Goal: Task Accomplishment & Management: Manage account settings

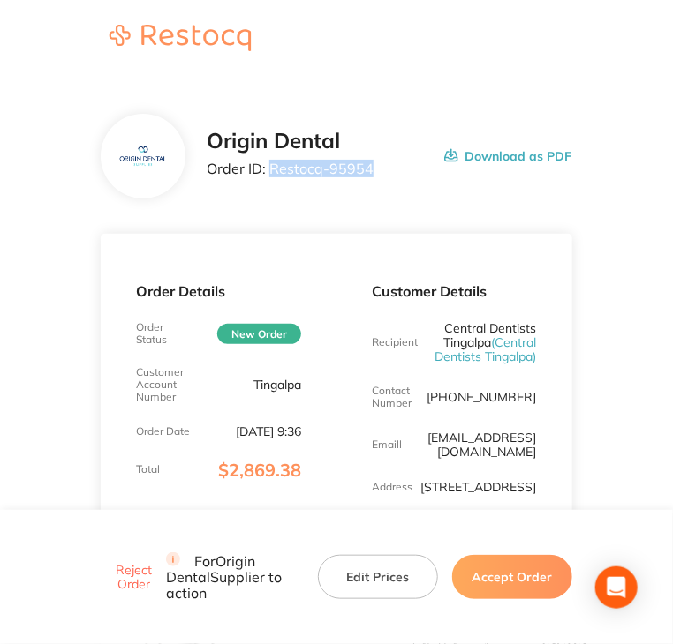
drag, startPoint x: 358, startPoint y: 170, endPoint x: 271, endPoint y: 181, distance: 88.0
click at [271, 181] on div "Origin Dental Order ID: Restocq- 95954 Download as PDF" at bounding box center [389, 156] width 365 height 55
copy p "Restocq- 95954"
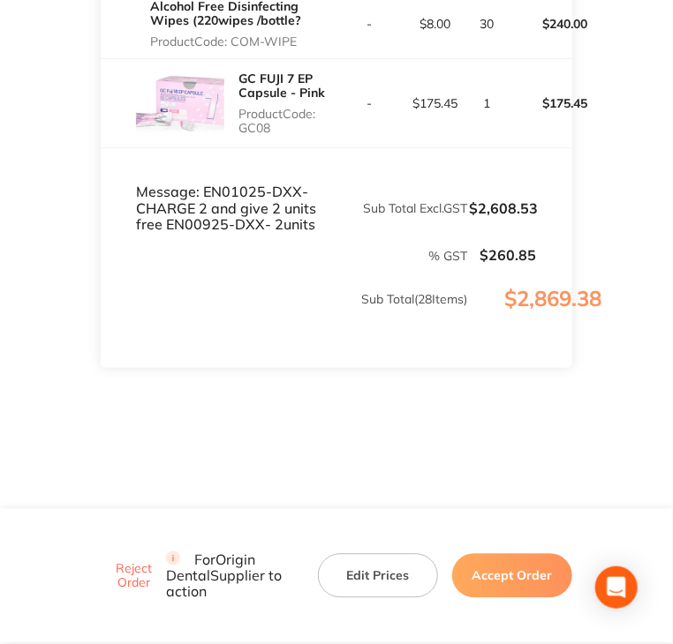
scroll to position [3349, 0]
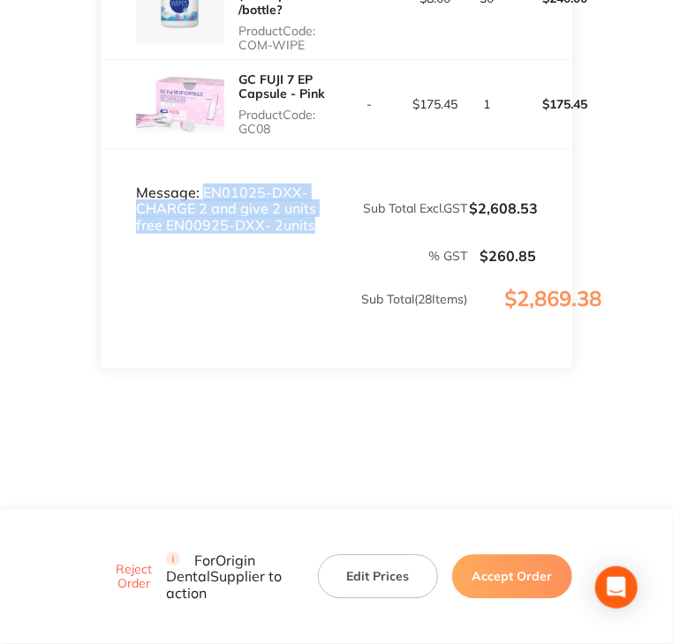
drag, startPoint x: 205, startPoint y: 185, endPoint x: 323, endPoint y: 230, distance: 126.9
click at [323, 230] on td "Message: EN01025-DXX- CHARGE 2 and give 2 units free EN00925-DXX- 2units" at bounding box center [219, 191] width 236 height 86
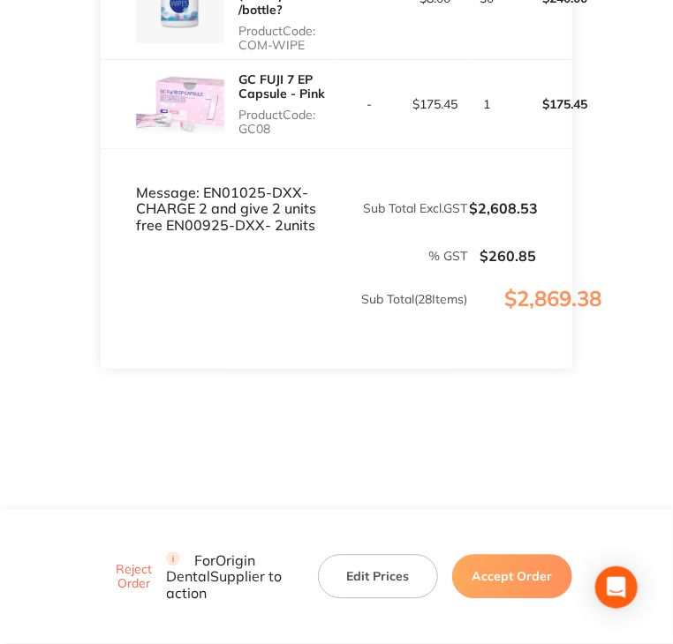
drag, startPoint x: 221, startPoint y: 255, endPoint x: 194, endPoint y: 217, distance: 46.3
click at [220, 254] on p "% GST" at bounding box center [284, 256] width 365 height 14
drag, startPoint x: 196, startPoint y: 188, endPoint x: 295, endPoint y: 191, distance: 98.9
click at [307, 191] on td "Message: EN01025-DXX- CHARGE 2 and give 2 units free EN00925-DXX- 2units" at bounding box center [219, 191] width 236 height 86
click at [237, 195] on td "Message: EN01025-DXX- CHARGE 2 and give 2 units free EN00925-DXX- 2units" at bounding box center [219, 191] width 236 height 86
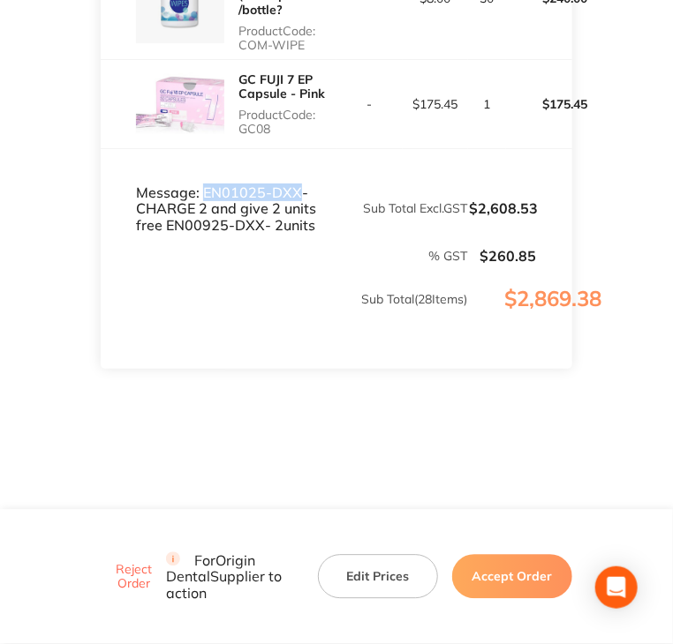
drag, startPoint x: 202, startPoint y: 195, endPoint x: 297, endPoint y: 190, distance: 94.6
click at [297, 190] on td "Message: EN01025-DXX- CHARGE 2 and give 2 units free EN00925-DXX- 2units" at bounding box center [219, 191] width 236 height 86
copy td "EN01025-DXX"
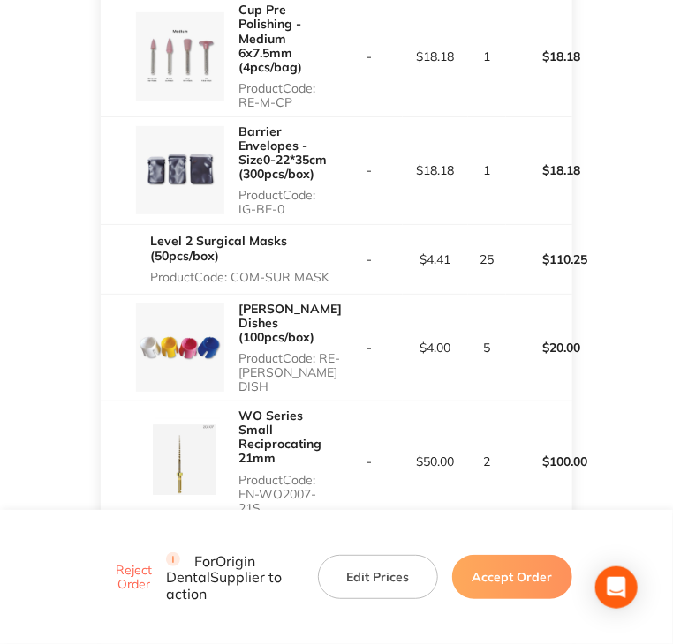
scroll to position [1407, 0]
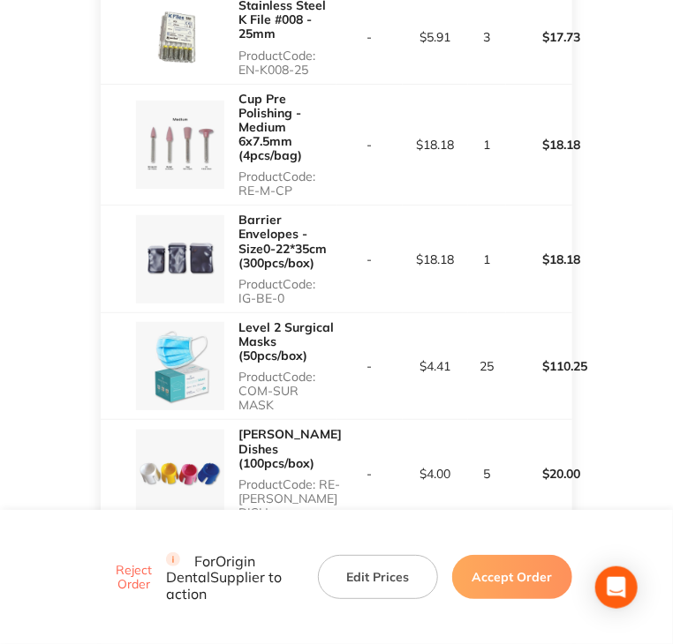
click at [544, 584] on button "Accept Order" at bounding box center [512, 577] width 120 height 44
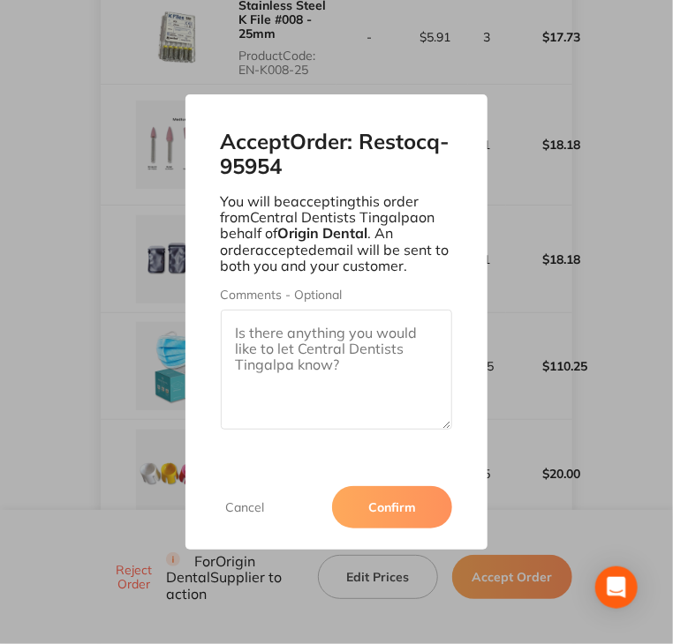
click at [307, 343] on textarea "Comments - Optional" at bounding box center [337, 370] width 232 height 120
paste textarea "SO-00001107"
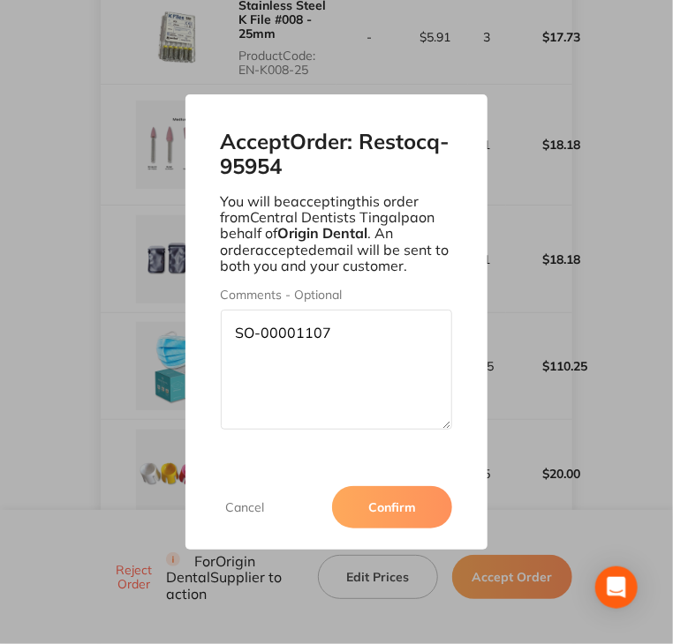
type textarea "SO-00001107"
drag, startPoint x: 383, startPoint y: 517, endPoint x: 421, endPoint y: 428, distance: 96.9
click at [433, 422] on div "Accept Order: Restocq- 95954 You will be accepting this order from Central Dent…" at bounding box center [336, 321] width 303 height 455
click at [383, 507] on button "Confirm" at bounding box center [392, 507] width 120 height 42
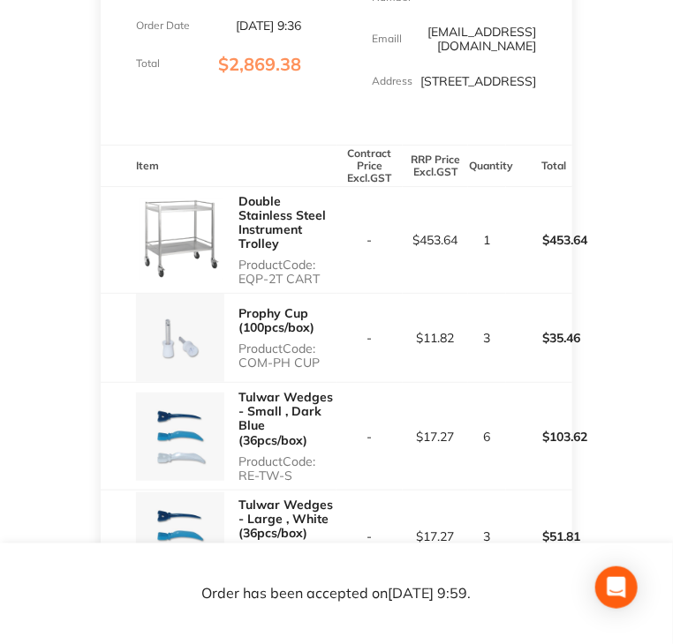
scroll to position [441, 0]
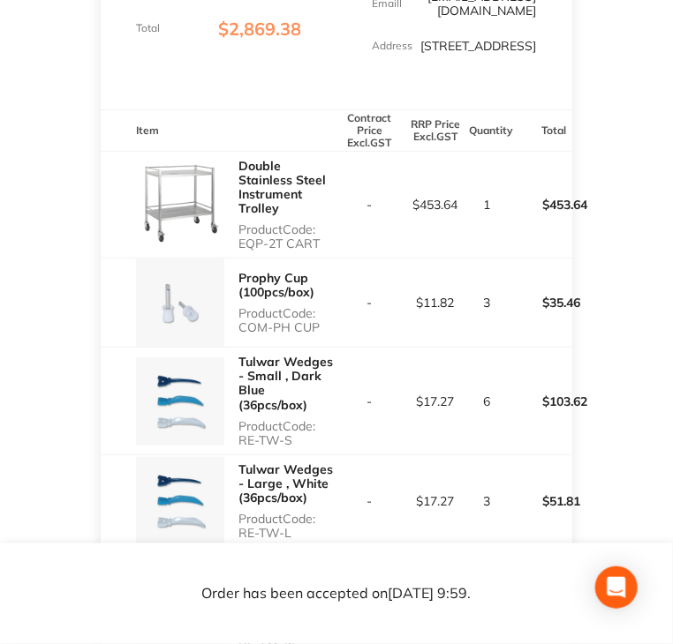
copy p "EQP-2T CART"
drag, startPoint x: 240, startPoint y: 274, endPoint x: 326, endPoint y: 273, distance: 85.6
click at [326, 251] on p "Product Code: EQP-2T CART" at bounding box center [287, 236] width 98 height 28
copy p "COM-PH CUP"
drag, startPoint x: 238, startPoint y: 354, endPoint x: 322, endPoint y: 363, distance: 84.3
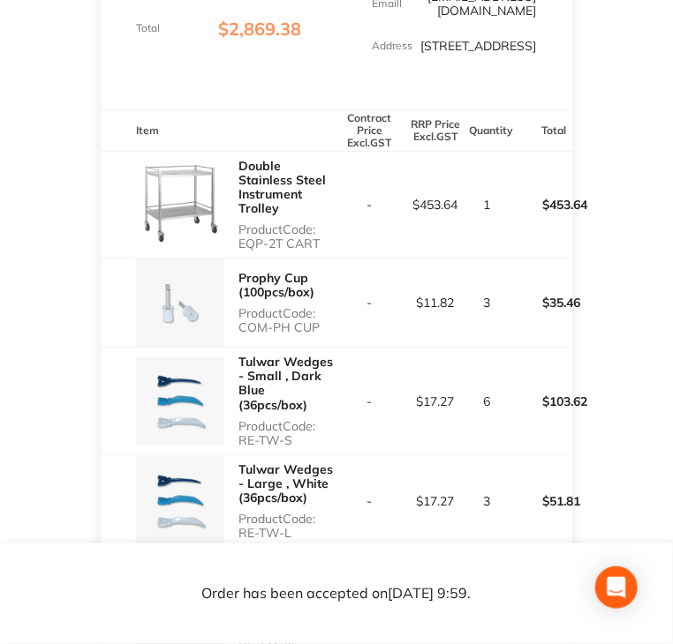
click at [322, 342] on div "Prophy Cup (100pcs/box) Product Code: COM-PH CUP" at bounding box center [287, 303] width 98 height 78
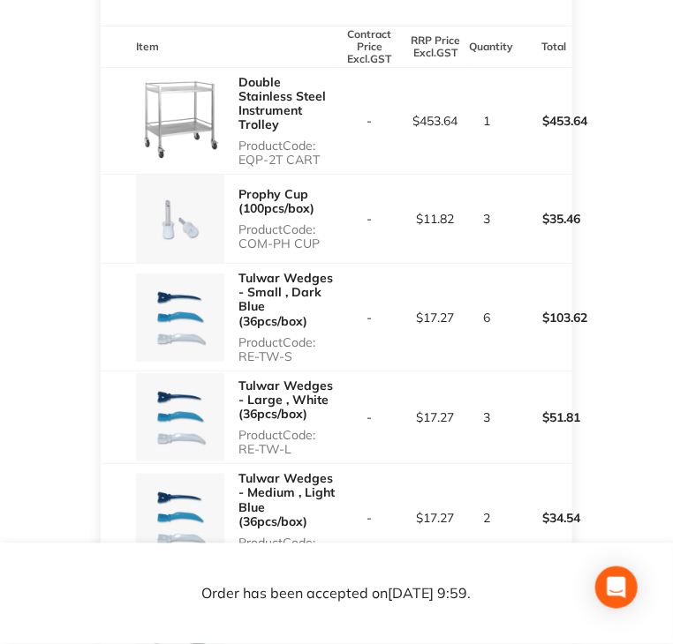
scroll to position [530, 0]
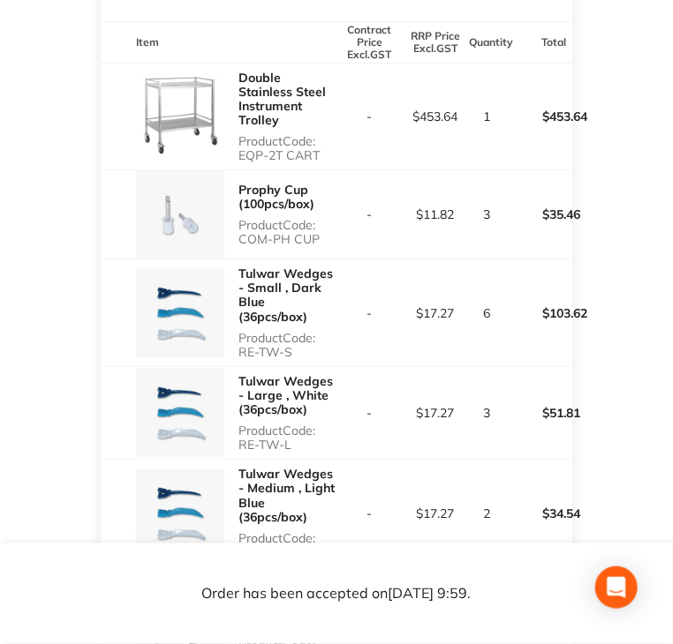
drag, startPoint x: 241, startPoint y: 380, endPoint x: 298, endPoint y: 386, distance: 57.7
click at [298, 359] on p "Product Code: RE-TW-S" at bounding box center [287, 345] width 98 height 28
copy p "RE-TW-S"
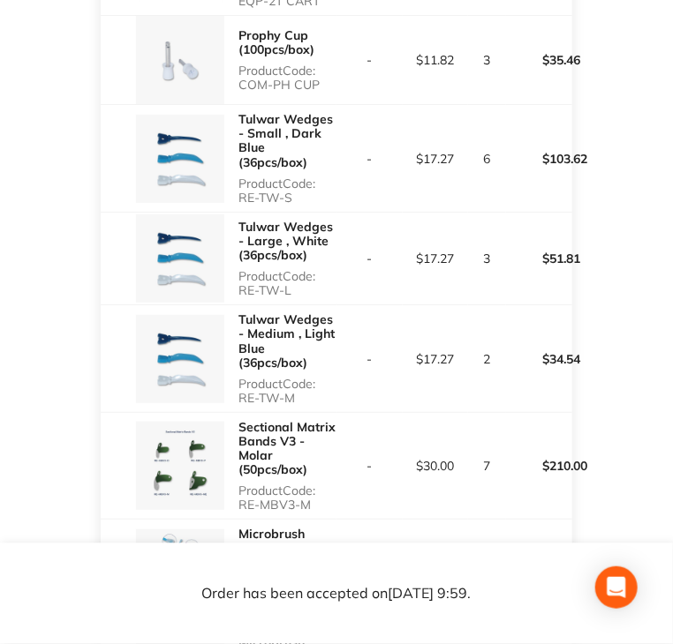
scroll to position [706, 0]
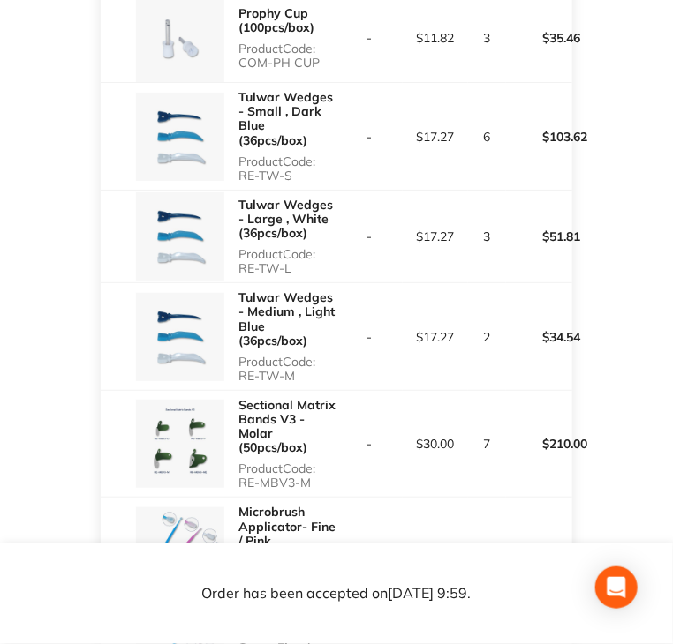
drag, startPoint x: 240, startPoint y: 301, endPoint x: 305, endPoint y: 303, distance: 65.4
click at [305, 275] on p "Product Code: RE-TW-L" at bounding box center [287, 261] width 98 height 28
copy p "RE-TW-L"
drag, startPoint x: 238, startPoint y: 404, endPoint x: 300, endPoint y: 406, distance: 61.8
click at [300, 383] on p "Product Code: RE-TW-M" at bounding box center [287, 369] width 98 height 28
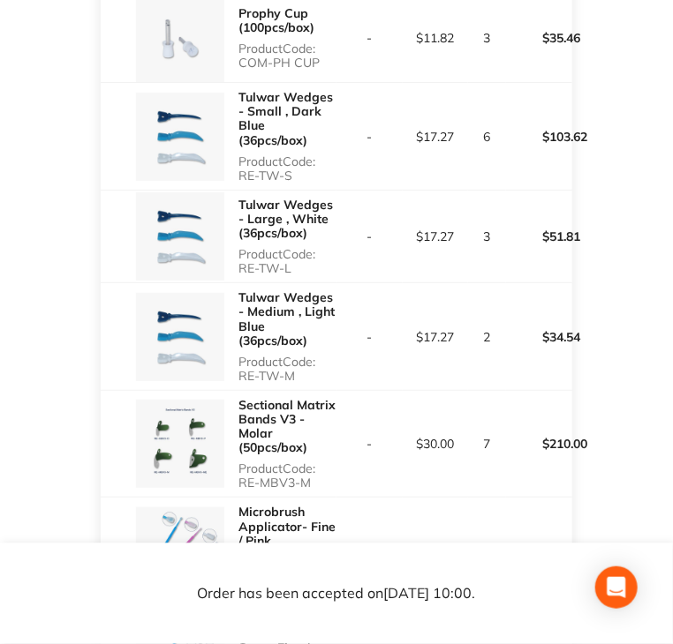
copy p "RE-TW-M"
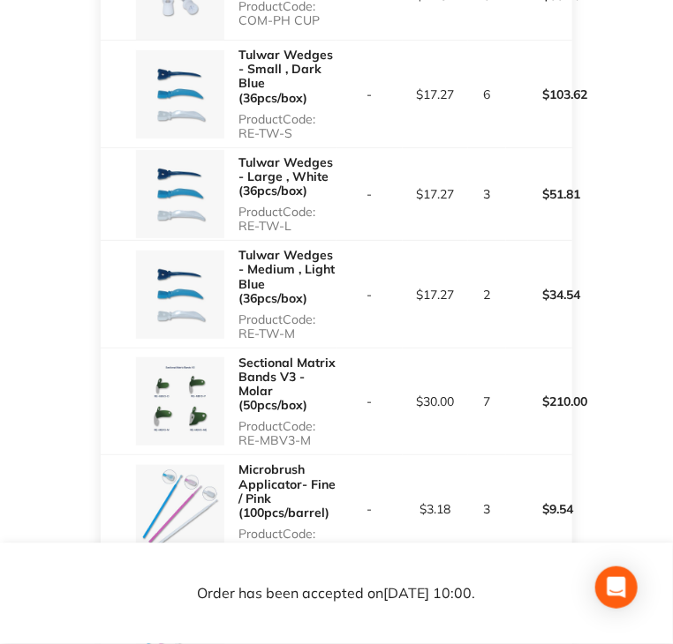
scroll to position [971, 0]
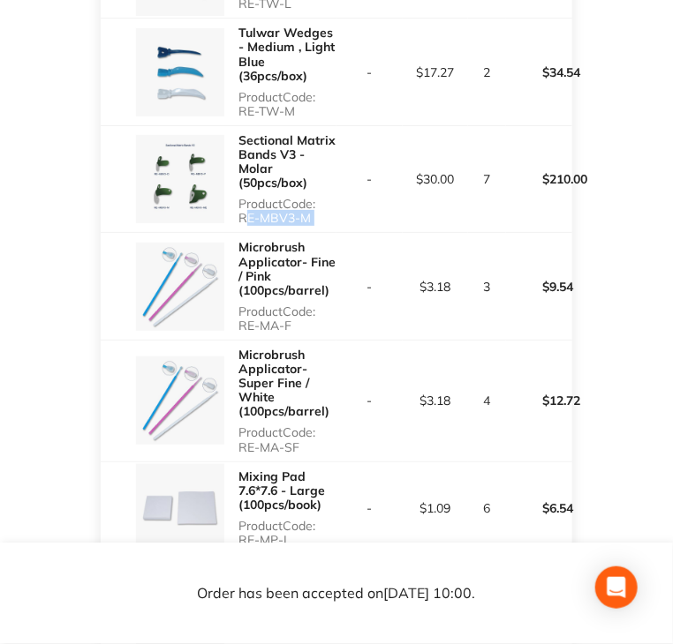
drag, startPoint x: 240, startPoint y: 245, endPoint x: 342, endPoint y: 245, distance: 101.5
click at [342, 233] on tr "Sectional Matrix Bands V3 - Molar (50pcs/box) Product Code: RE-MBV3-M - $30.00 …" at bounding box center [336, 179] width 471 height 108
copy p "RE-MBV3-M"
drag, startPoint x: 243, startPoint y: 350, endPoint x: 302, endPoint y: 351, distance: 59.2
click at [302, 333] on p "Product Code: RE-MA-F" at bounding box center [287, 319] width 98 height 28
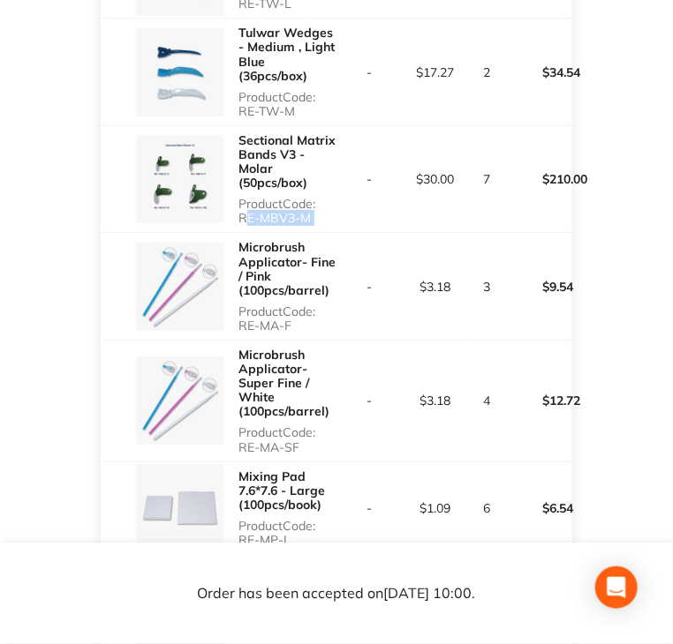
copy p "RE-MA-F"
drag, startPoint x: 239, startPoint y: 473, endPoint x: 321, endPoint y: 471, distance: 82.1
click at [321, 454] on p "Product Code: RE-MA-SF" at bounding box center [287, 440] width 98 height 28
copy p "RE-MA-SF"
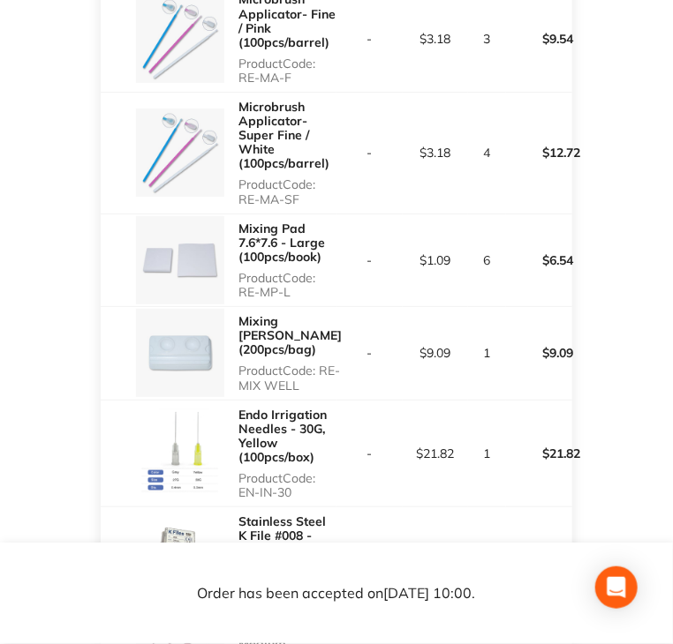
scroll to position [1236, 0]
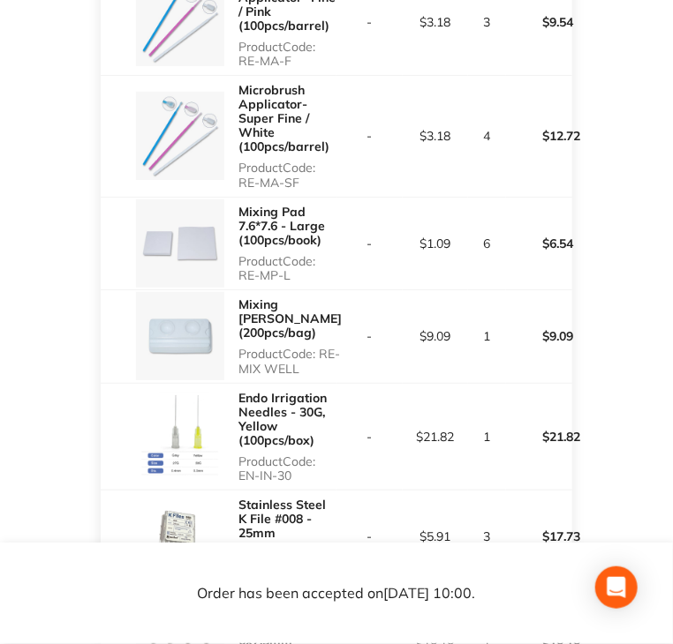
drag, startPoint x: 240, startPoint y: 304, endPoint x: 290, endPoint y: 298, distance: 49.8
click at [290, 282] on p "Product Code: RE-MP-L" at bounding box center [287, 268] width 98 height 28
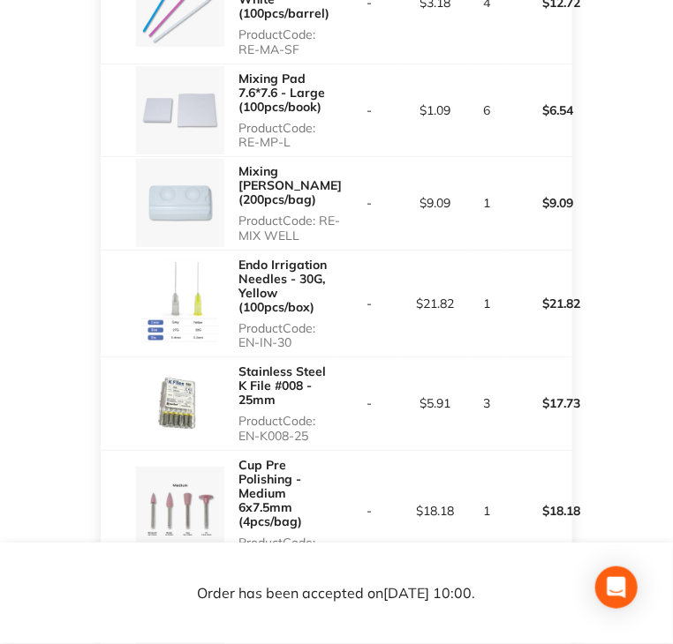
scroll to position [1412, 0]
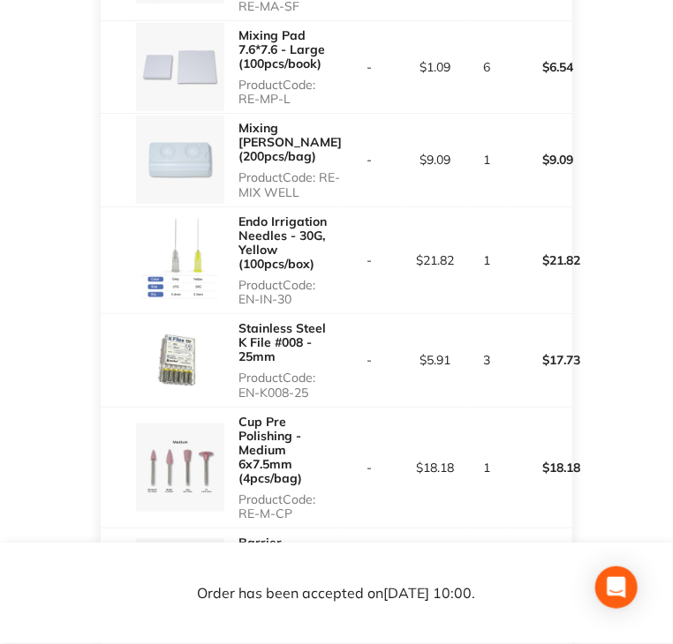
drag, startPoint x: 243, startPoint y: 209, endPoint x: 323, endPoint y: 211, distance: 80.4
click at [323, 199] on p "Product Code: RE-MIX WELL" at bounding box center [289, 184] width 103 height 28
drag, startPoint x: 239, startPoint y: 322, endPoint x: 297, endPoint y: 322, distance: 57.4
click at [297, 306] on p "Product Code: EN-IN-30" at bounding box center [287, 292] width 98 height 28
drag, startPoint x: 238, startPoint y: 414, endPoint x: 314, endPoint y: 416, distance: 75.9
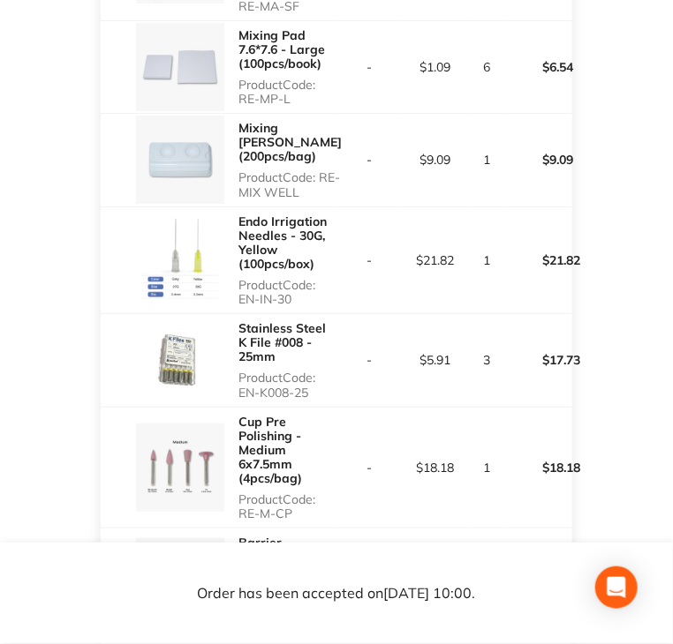
click at [314, 399] on p "Product Code: EN-K008-25" at bounding box center [287, 385] width 98 height 28
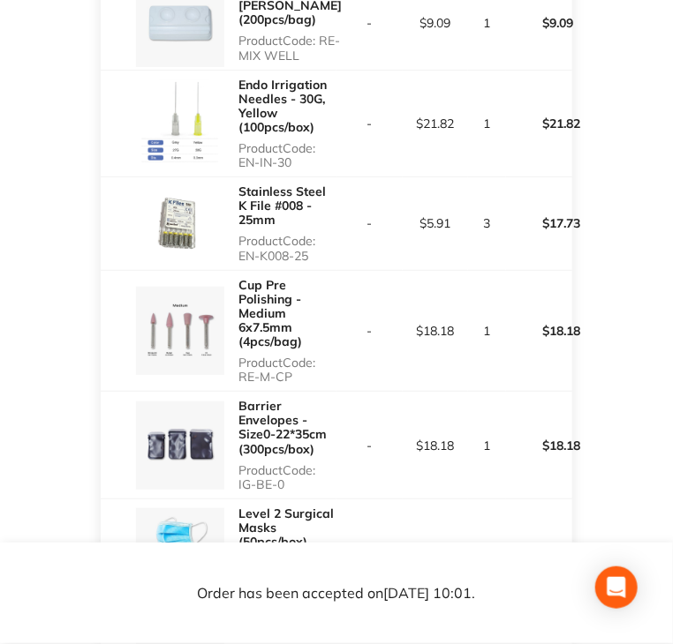
scroll to position [1589, 0]
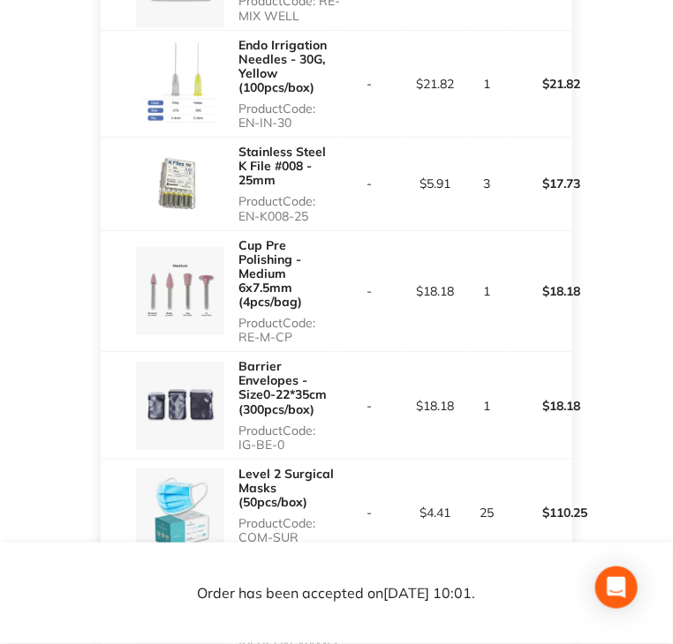
drag, startPoint x: 237, startPoint y: 359, endPoint x: 311, endPoint y: 360, distance: 73.3
click at [311, 344] on p "Product Code: RE-M-CP" at bounding box center [287, 330] width 98 height 28
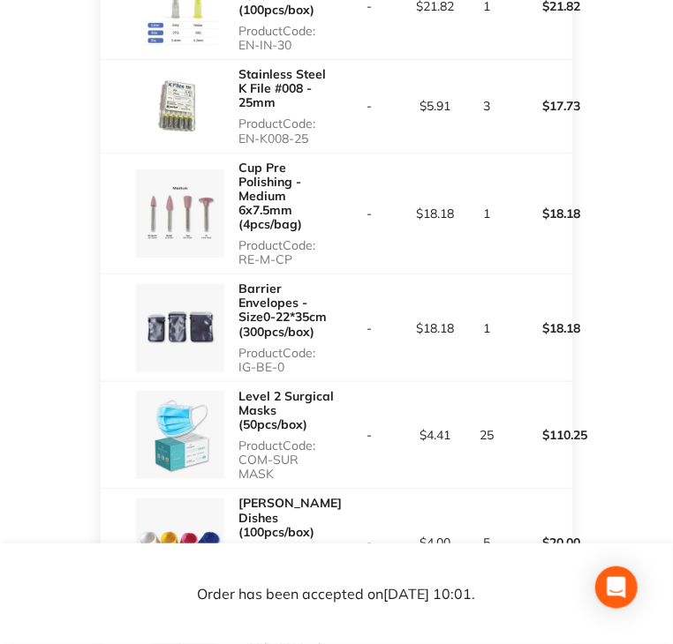
scroll to position [1677, 0]
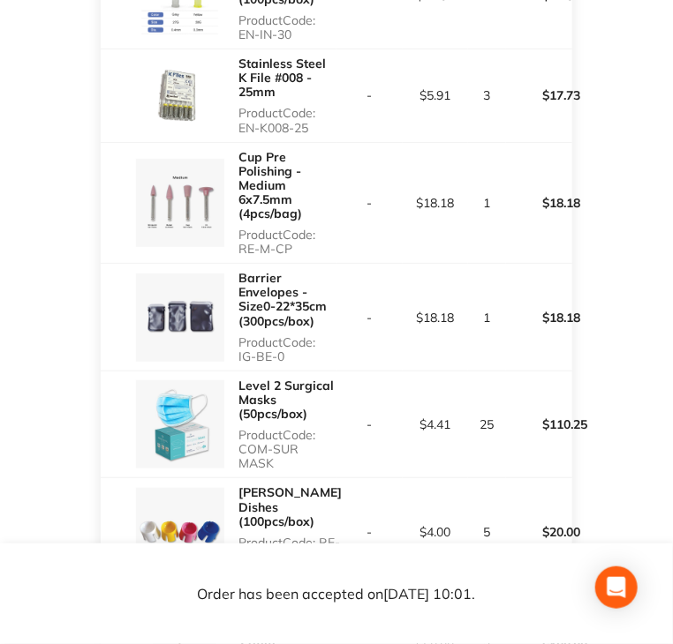
drag, startPoint x: 238, startPoint y: 377, endPoint x: 294, endPoint y: 384, distance: 56.1
click at [294, 364] on p "Product Code: IG-BE-0" at bounding box center [287, 349] width 98 height 28
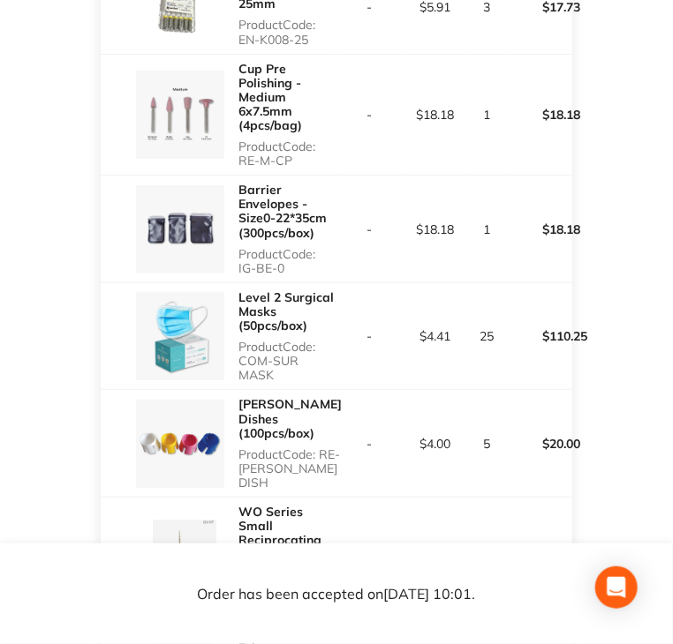
scroll to position [1854, 0]
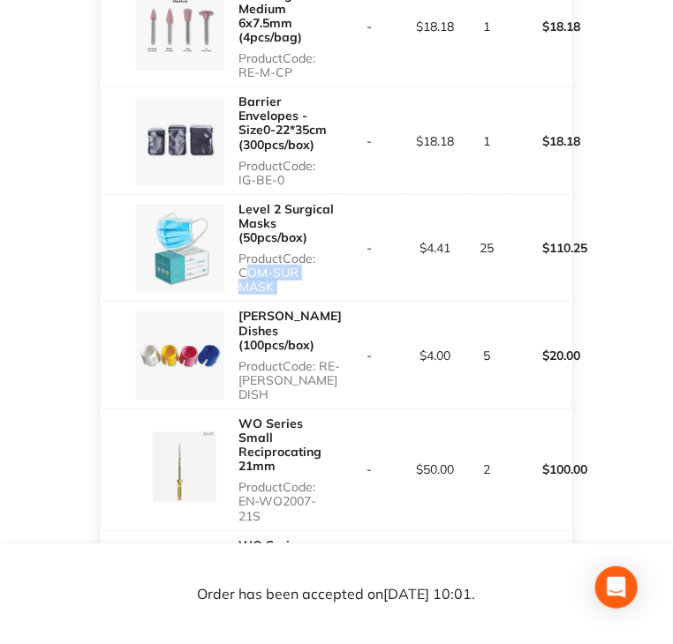
drag, startPoint x: 242, startPoint y: 295, endPoint x: 350, endPoint y: 303, distance: 108.0
click at [350, 302] on tr "Level 2 Surgical Masks (50pcs/box) Product Code: COM-SUR MASK - $4.41 25 $110.25" at bounding box center [336, 248] width 471 height 108
drag, startPoint x: 240, startPoint y: 380, endPoint x: 350, endPoint y: 382, distance: 110.4
click at [350, 382] on tr "[PERSON_NAME] Dishes (100pcs/box) Product Code: RE-[PERSON_NAME] DISH - $4.00 5…" at bounding box center [336, 356] width 471 height 108
drag, startPoint x: 240, startPoint y: 495, endPoint x: 270, endPoint y: 513, distance: 34.8
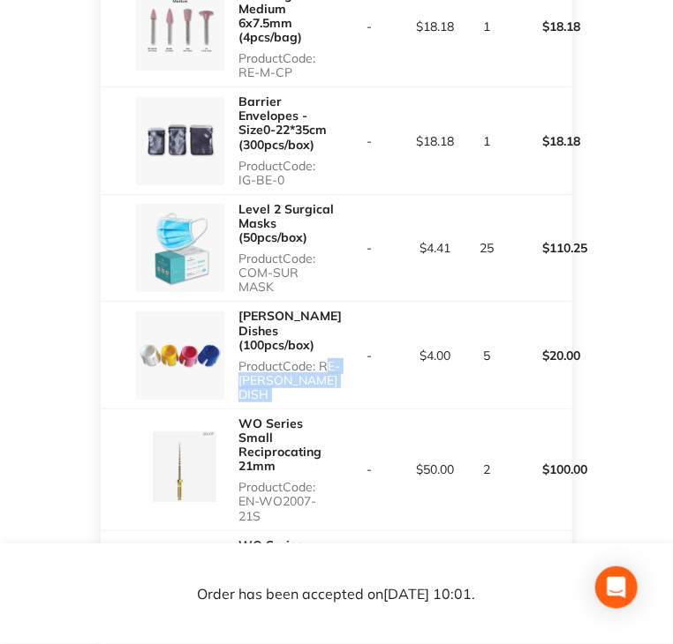
click at [270, 513] on div "WO Series Small Reciprocating 21mm Product Code: EN-WO2007-21S" at bounding box center [287, 470] width 98 height 121
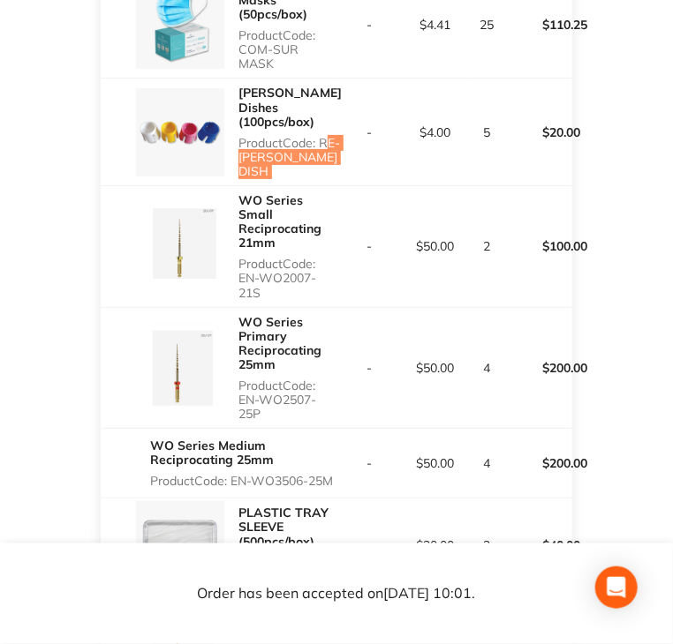
scroll to position [2119, 0]
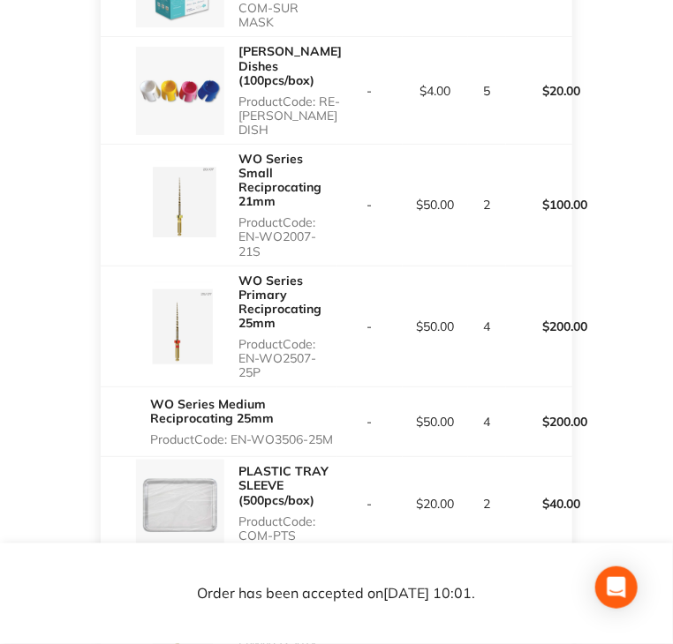
click at [248, 347] on p "Product Code: EN-WO2507-25P" at bounding box center [287, 358] width 98 height 42
drag, startPoint x: 234, startPoint y: 343, endPoint x: 258, endPoint y: 365, distance: 31.9
click at [258, 365] on div "WO Series Primary Reciprocating 25mm Product Code: EN-WO2507-25P" at bounding box center [219, 327] width 236 height 121
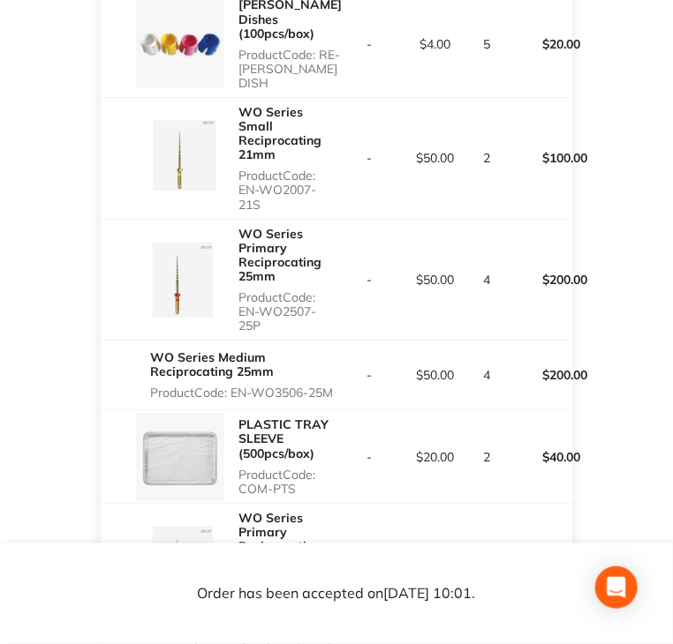
scroll to position [2295, 0]
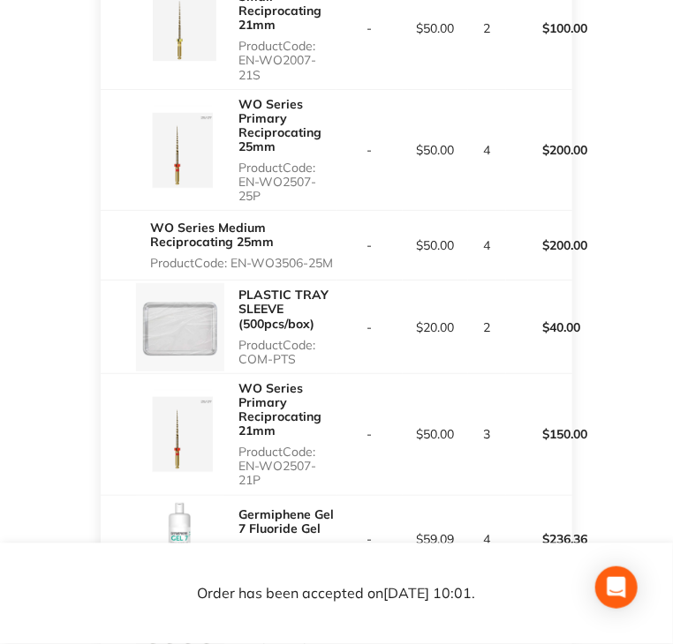
drag, startPoint x: 233, startPoint y: 252, endPoint x: 382, endPoint y: 223, distance: 151.8
click at [282, 271] on div "WO Series Medium Reciprocating 25mm Product Code: EN-WO3506-25M" at bounding box center [243, 246] width 186 height 64
drag, startPoint x: 237, startPoint y: 364, endPoint x: 296, endPoint y: 362, distance: 58.3
click at [296, 362] on p "Product Code: COM-PTS" at bounding box center [287, 352] width 98 height 28
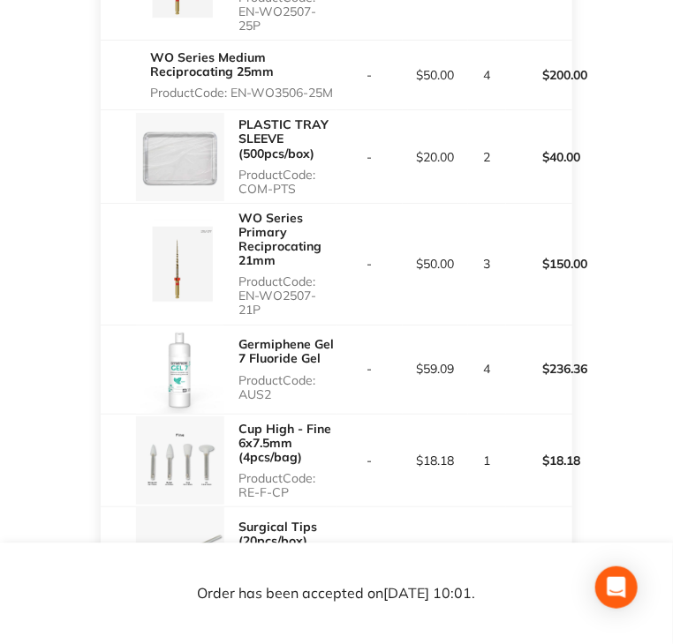
scroll to position [2472, 0]
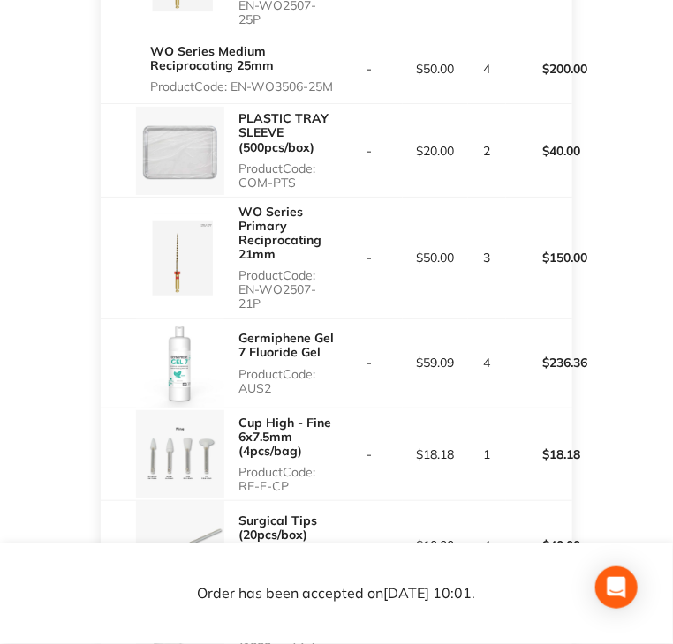
drag, startPoint x: 237, startPoint y: 284, endPoint x: 265, endPoint y: 301, distance: 32.9
click at [265, 301] on div "WO Series Primary Reciprocating 21mm Product Code: EN-WO2507-21P" at bounding box center [219, 258] width 236 height 121
drag, startPoint x: 232, startPoint y: 387, endPoint x: 275, endPoint y: 387, distance: 43.3
click at [275, 387] on div "Germiphene Gel 7 Fluoride Gel Product Code: AUS2" at bounding box center [219, 364] width 236 height 88
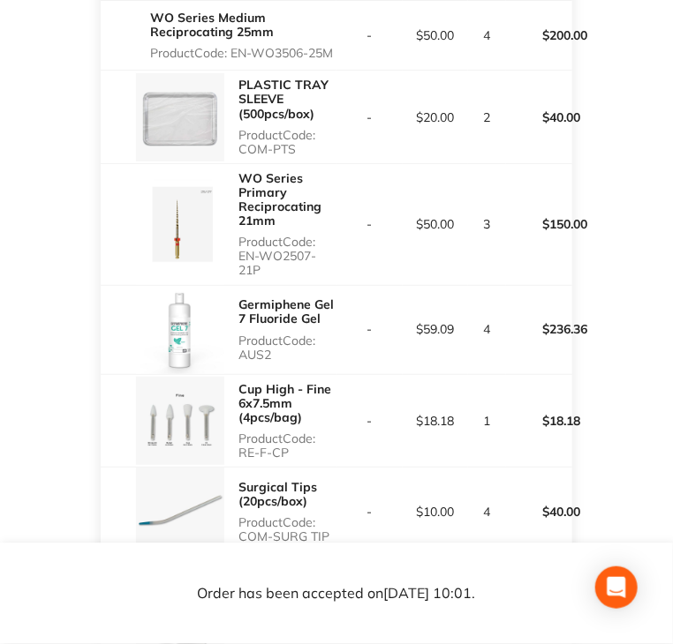
scroll to position [2560, 0]
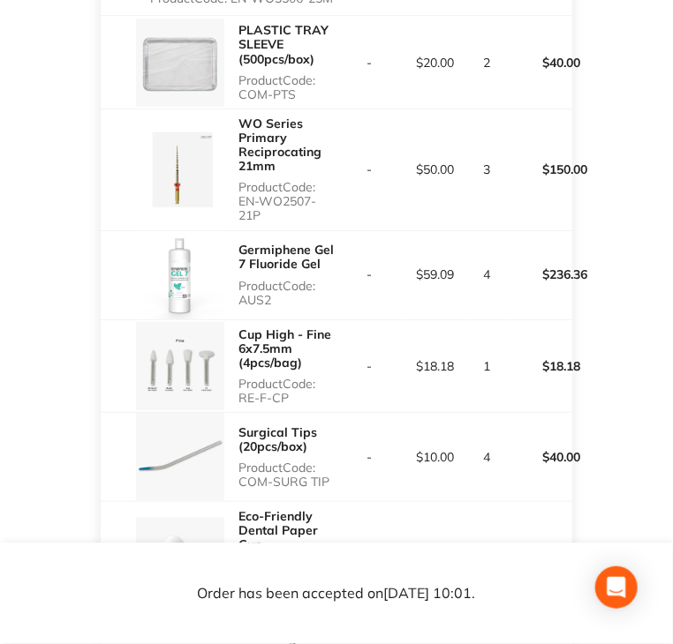
drag, startPoint x: 258, startPoint y: 396, endPoint x: 300, endPoint y: 403, distance: 43.0
click at [300, 403] on div "Cup High - Fine 6x7.5mm (4pcs/bag) Product Code: RE-F-CP" at bounding box center [287, 366] width 98 height 92
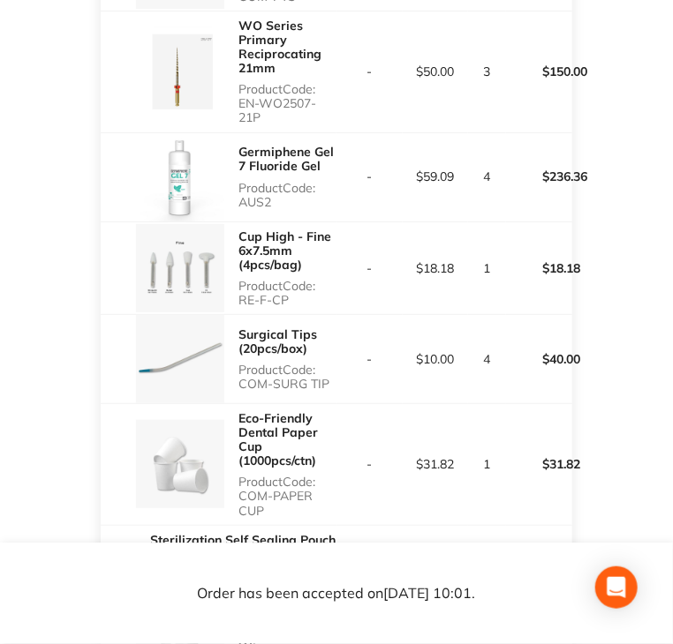
scroll to position [2737, 0]
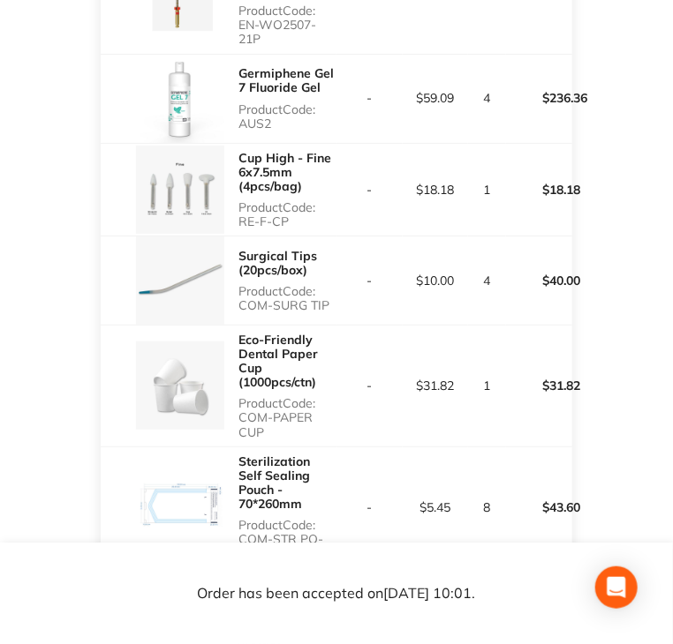
click at [241, 308] on p "Product Code: COM-SURG TIP" at bounding box center [287, 298] width 98 height 28
drag, startPoint x: 233, startPoint y: 308, endPoint x: 344, endPoint y: 305, distance: 111.3
click at [344, 305] on tr "Surgical Tips (20pcs/box) Product Code: COM-SURG TIP - $10.00 4 $40.00" at bounding box center [336, 280] width 471 height 89
drag, startPoint x: 238, startPoint y: 413, endPoint x: 269, endPoint y: 439, distance: 40.1
click at [269, 439] on div "Eco-Friendly Dental Paper Cup (1000pcs/ctn) Product Code: COM-PAPER CUP" at bounding box center [287, 386] width 98 height 121
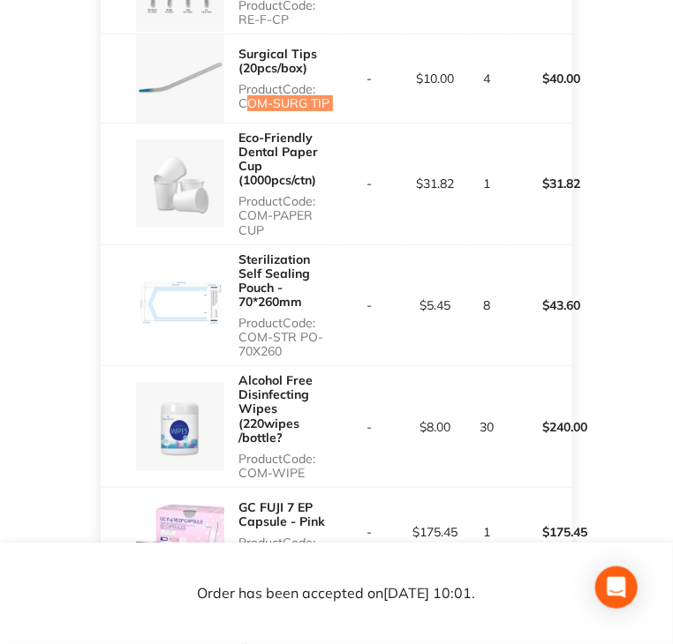
scroll to position [3002, 0]
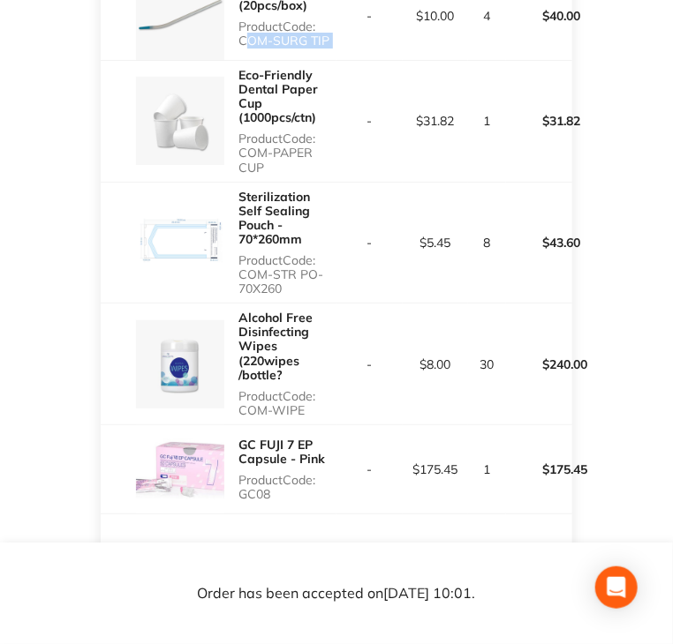
drag, startPoint x: 255, startPoint y: 262, endPoint x: 299, endPoint y: 273, distance: 45.4
click at [299, 273] on p "Product Code: COM-STR PO-70X260" at bounding box center [287, 274] width 98 height 42
drag, startPoint x: 242, startPoint y: 395, endPoint x: 313, endPoint y: 402, distance: 71.0
click at [313, 402] on div "Alcohol Free Disinfecting Wipes (220wipes /bottle? Product Code: COM-WIPE" at bounding box center [287, 364] width 98 height 121
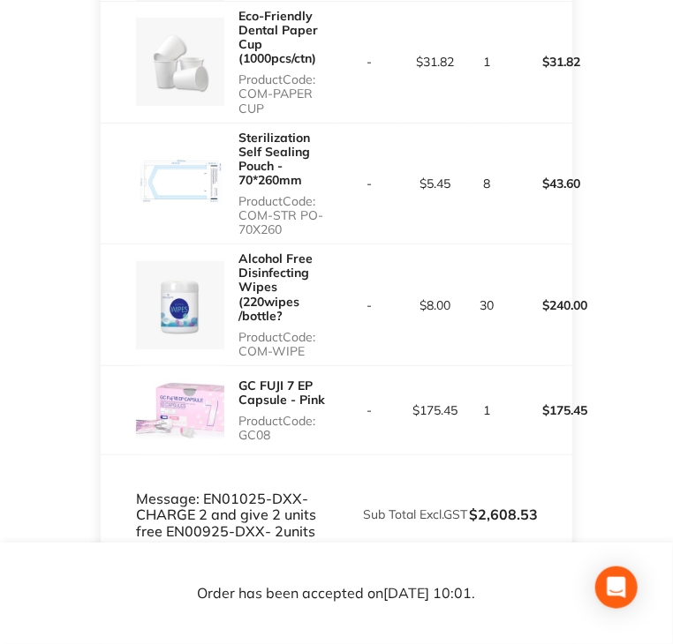
scroll to position [3266, 0]
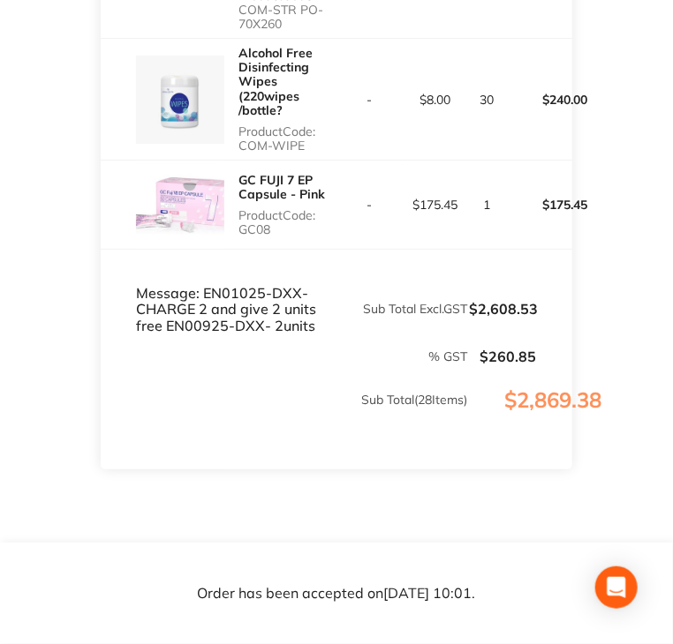
drag, startPoint x: 238, startPoint y: 206, endPoint x: 278, endPoint y: 216, distance: 41.1
click at [278, 216] on p "Product Code: GC08" at bounding box center [287, 222] width 98 height 28
drag, startPoint x: 201, startPoint y: 273, endPoint x: 293, endPoint y: 264, distance: 92.2
click at [293, 264] on td "Message: EN01025-DXX- CHARGE 2 and give 2 units free EN00925-DXX- 2units" at bounding box center [219, 292] width 236 height 86
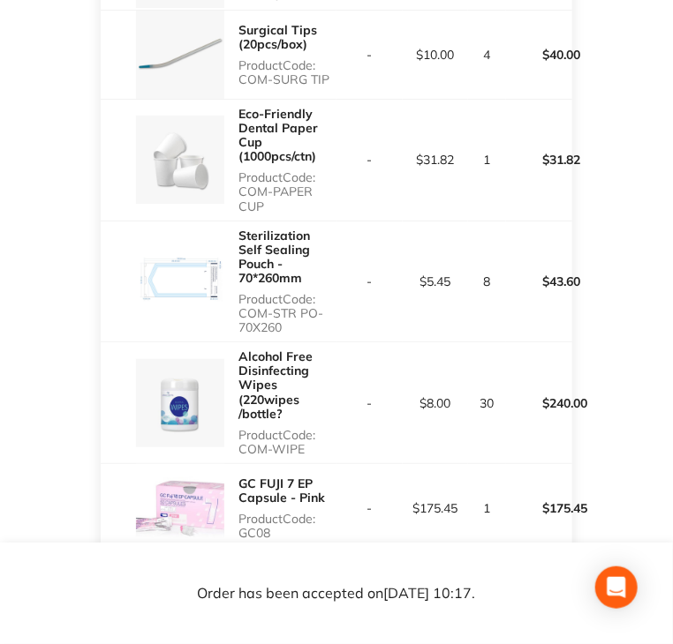
scroll to position [3316, 0]
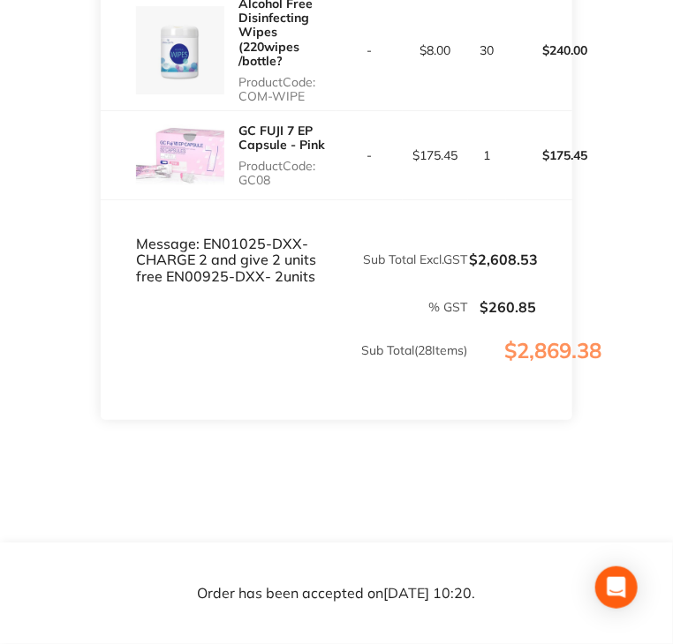
click at [308, 264] on td "Message: EN01025-DXX- CHARGE 2 and give 2 units free EN00925-DXX- 2units" at bounding box center [219, 243] width 236 height 86
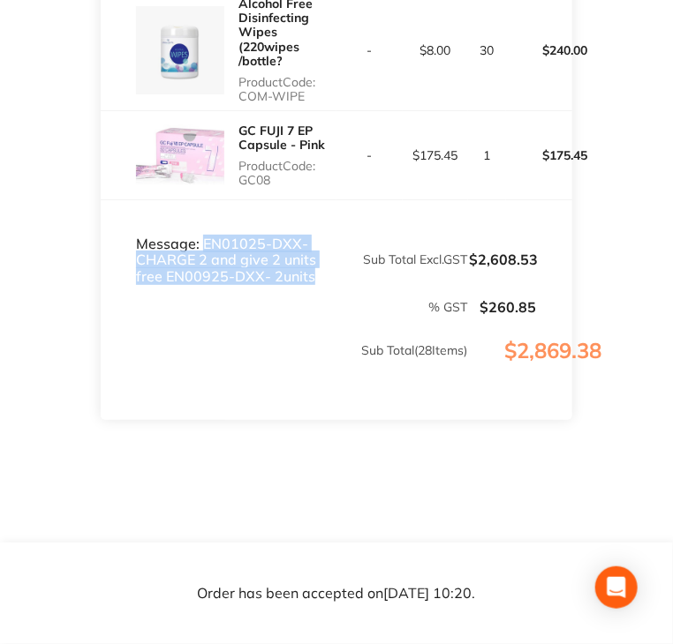
drag, startPoint x: 311, startPoint y: 263, endPoint x: 200, endPoint y: 230, distance: 115.1
click at [200, 230] on td "Message: EN01025-DXX- CHARGE 2 and give 2 units free EN00925-DXX- 2units" at bounding box center [219, 243] width 236 height 86
